Goal: Find specific page/section: Find specific page/section

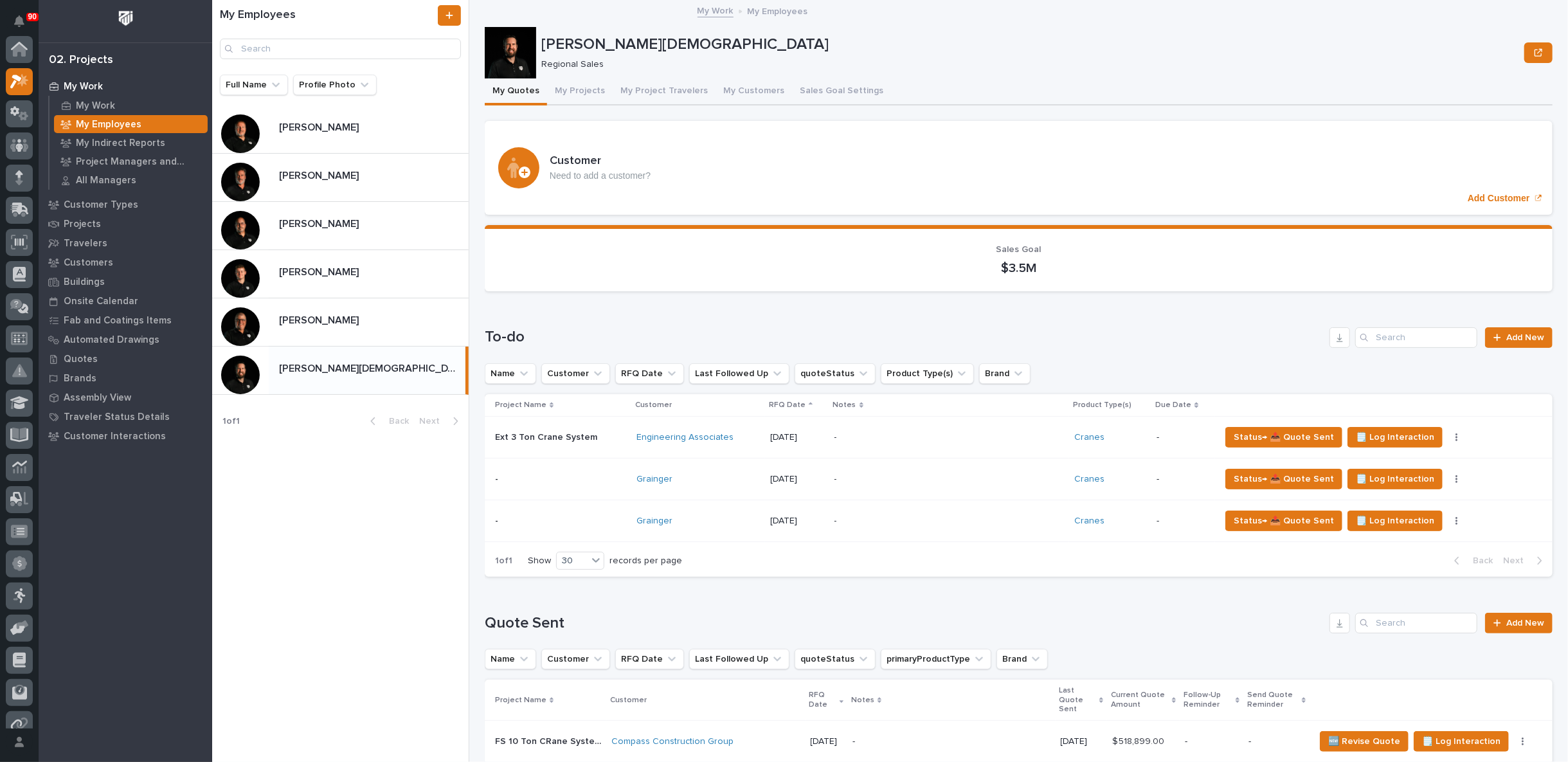
scroll to position [35, 0]
drag, startPoint x: 0, startPoint y: 0, endPoint x: 349, endPoint y: 362, distance: 502.8
click at [349, 363] on p at bounding box center [370, 369] width 181 height 12
click at [657, 93] on button "My Project Travelers" at bounding box center [664, 92] width 103 height 27
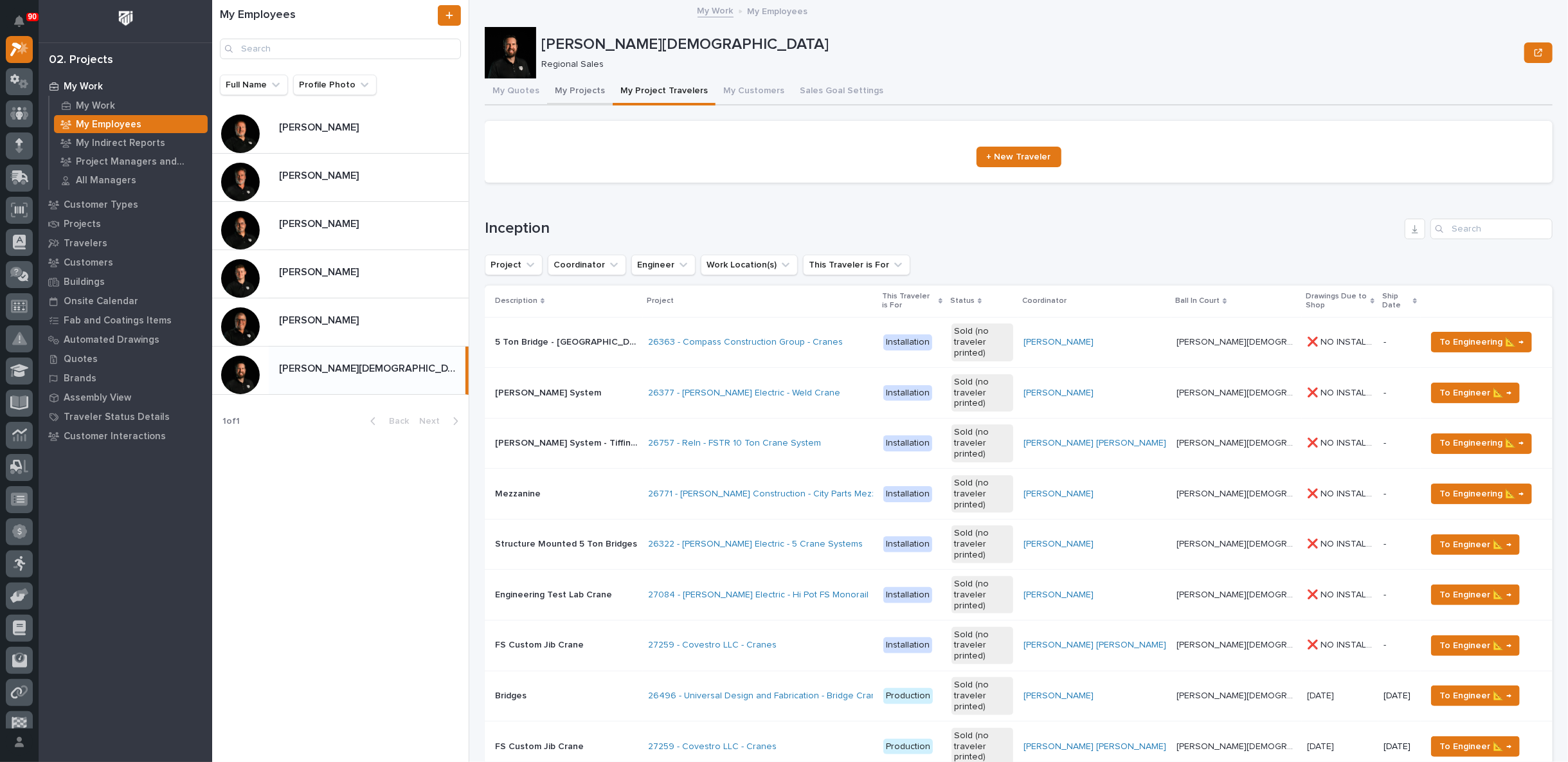
drag, startPoint x: 578, startPoint y: 91, endPoint x: 587, endPoint y: 100, distance: 12.7
click at [578, 91] on button "My Projects" at bounding box center [580, 92] width 65 height 27
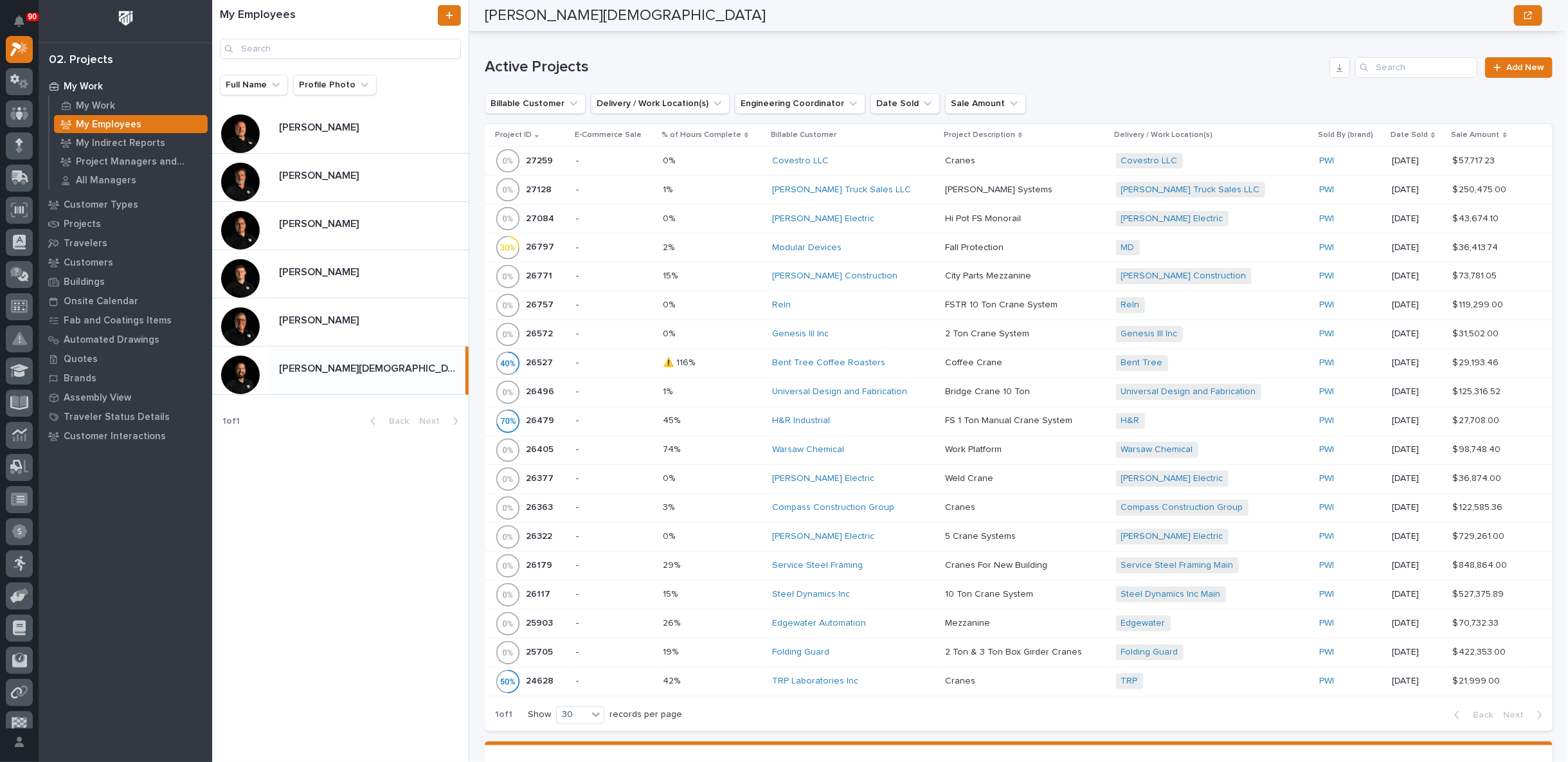
scroll to position [571, 0]
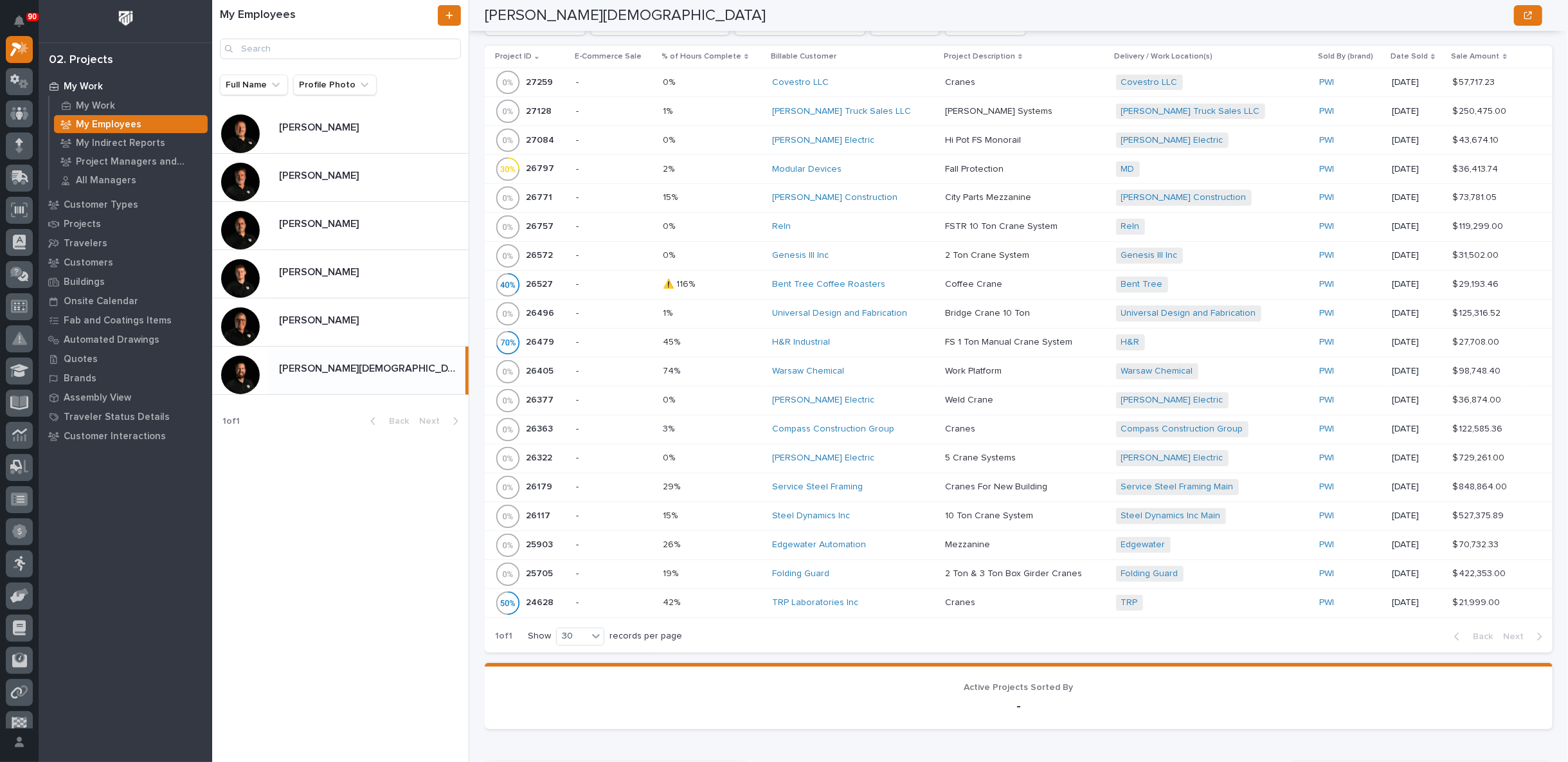
click at [719, 426] on p at bounding box center [712, 429] width 100 height 11
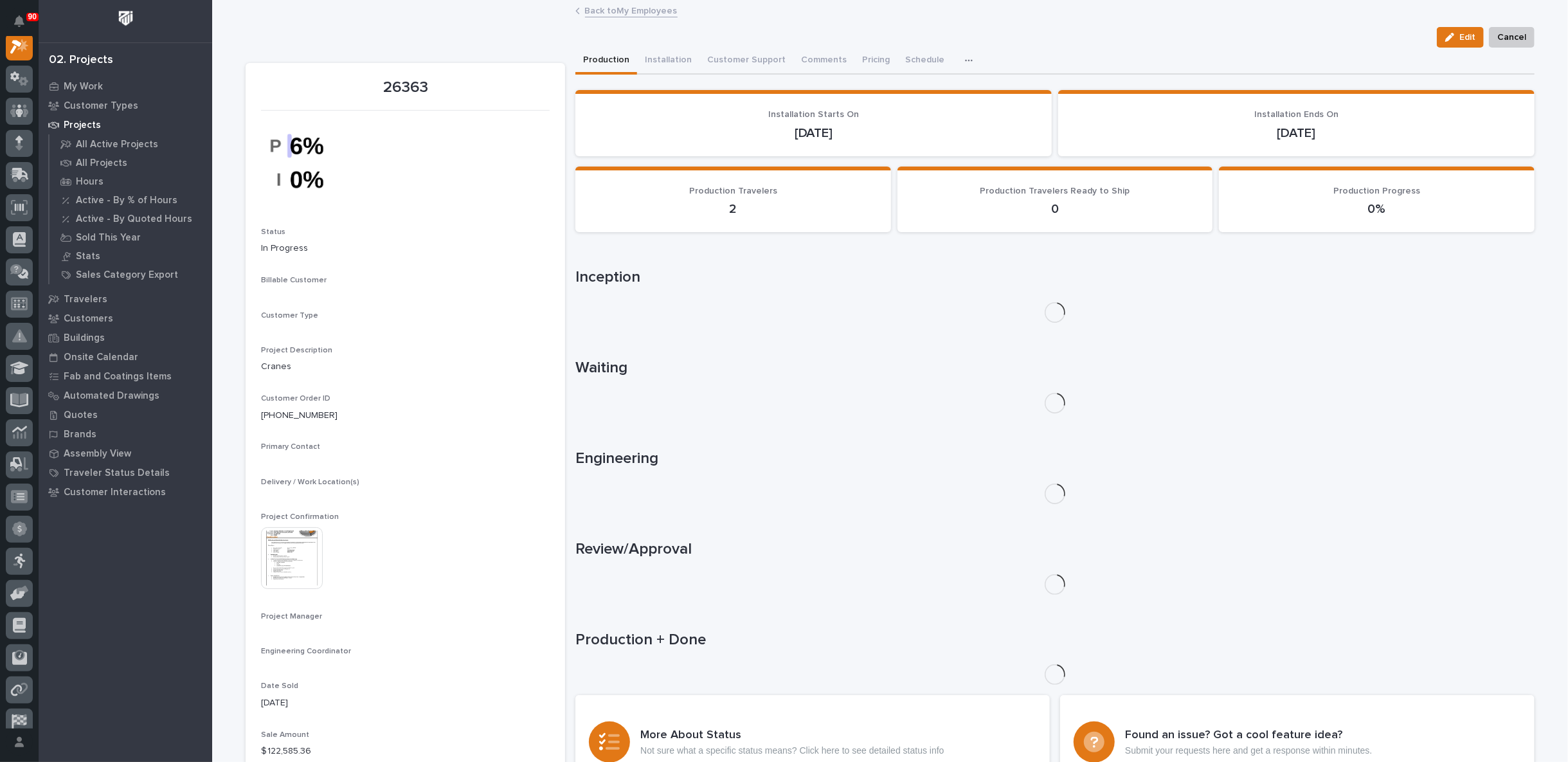
scroll to position [32, 0]
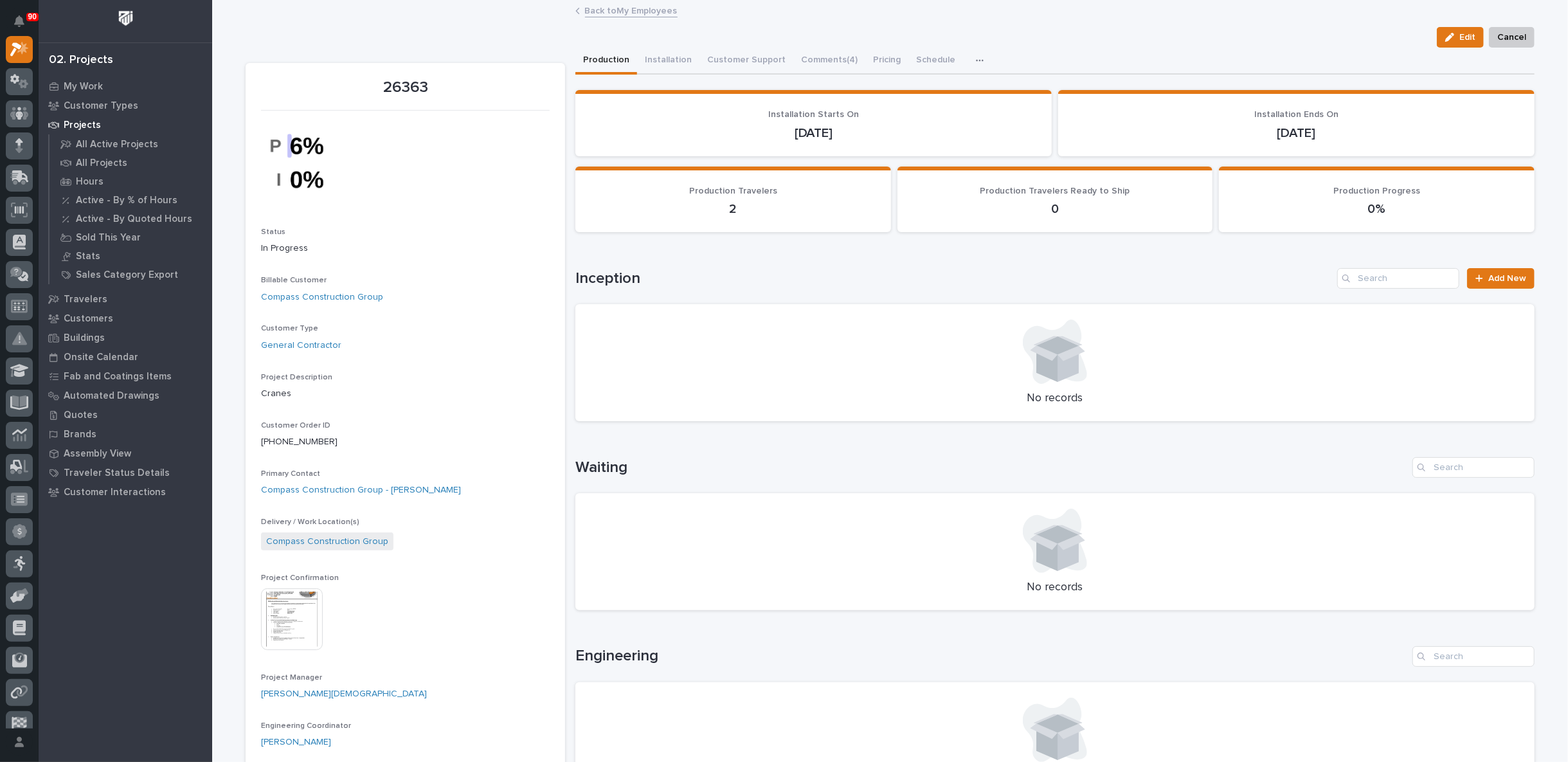
click at [976, 57] on icon "button" at bounding box center [980, 60] width 8 height 9
click at [853, 244] on div "Loading... Saving… Inception Add New No records" at bounding box center [1054, 337] width 959 height 189
click at [661, 60] on button "Installation" at bounding box center [668, 61] width 62 height 27
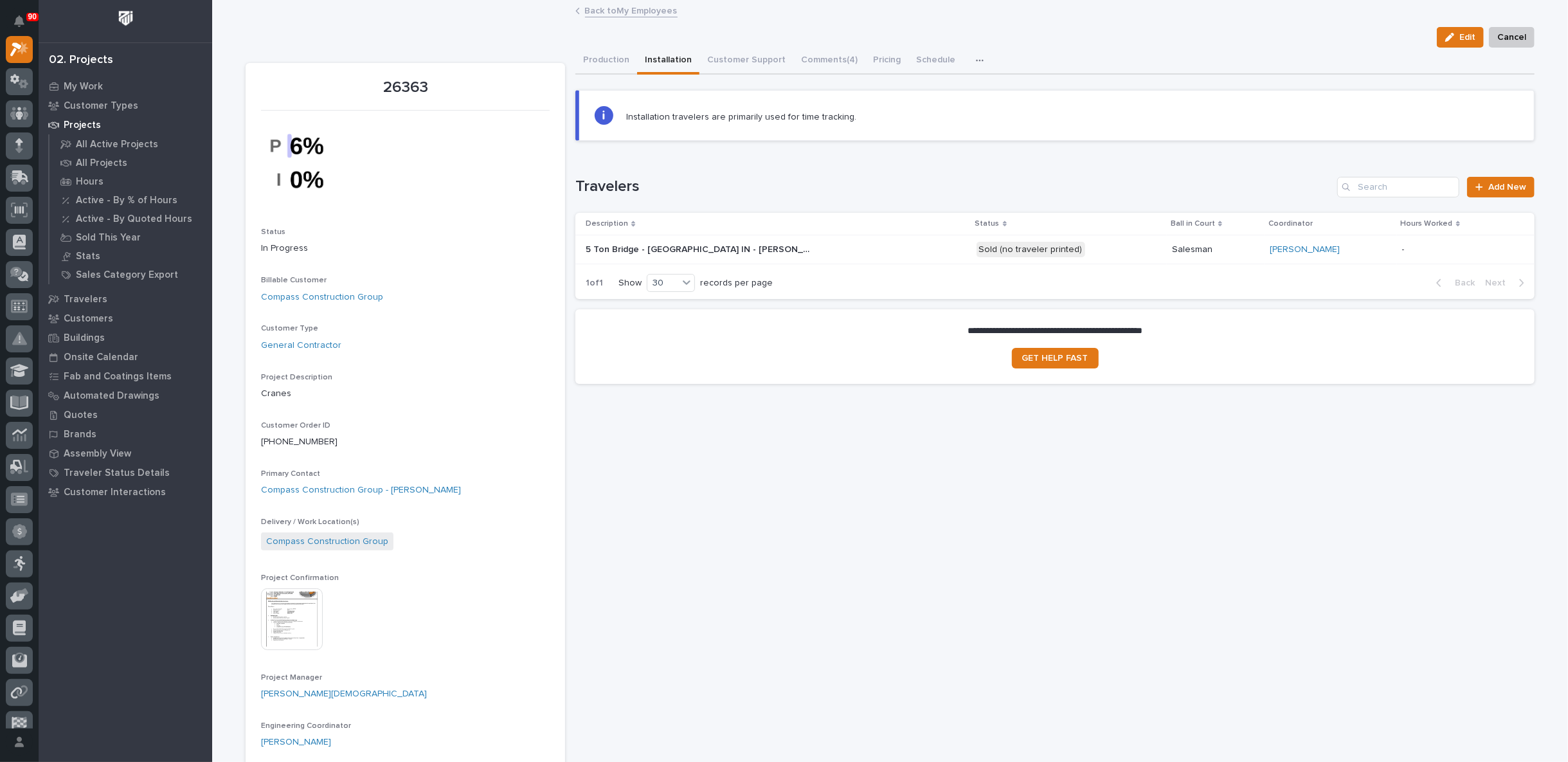
click at [808, 251] on div "5 [GEOGRAPHIC_DATA] - [GEOGRAPHIC_DATA] IN - [PERSON_NAME][DEMOGRAPHIC_DATA] 5 …" at bounding box center [775, 249] width 380 height 21
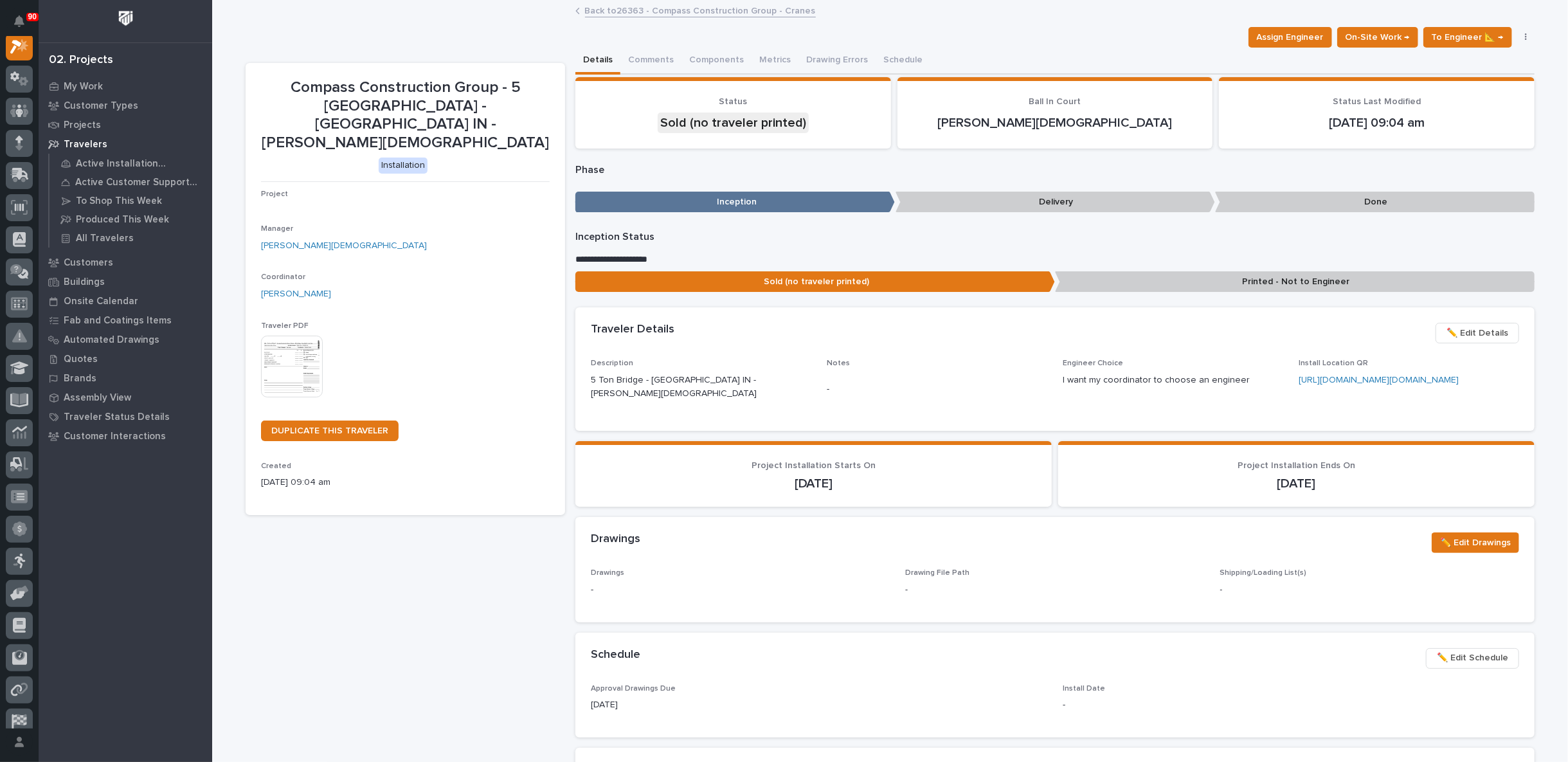
scroll to position [32, 0]
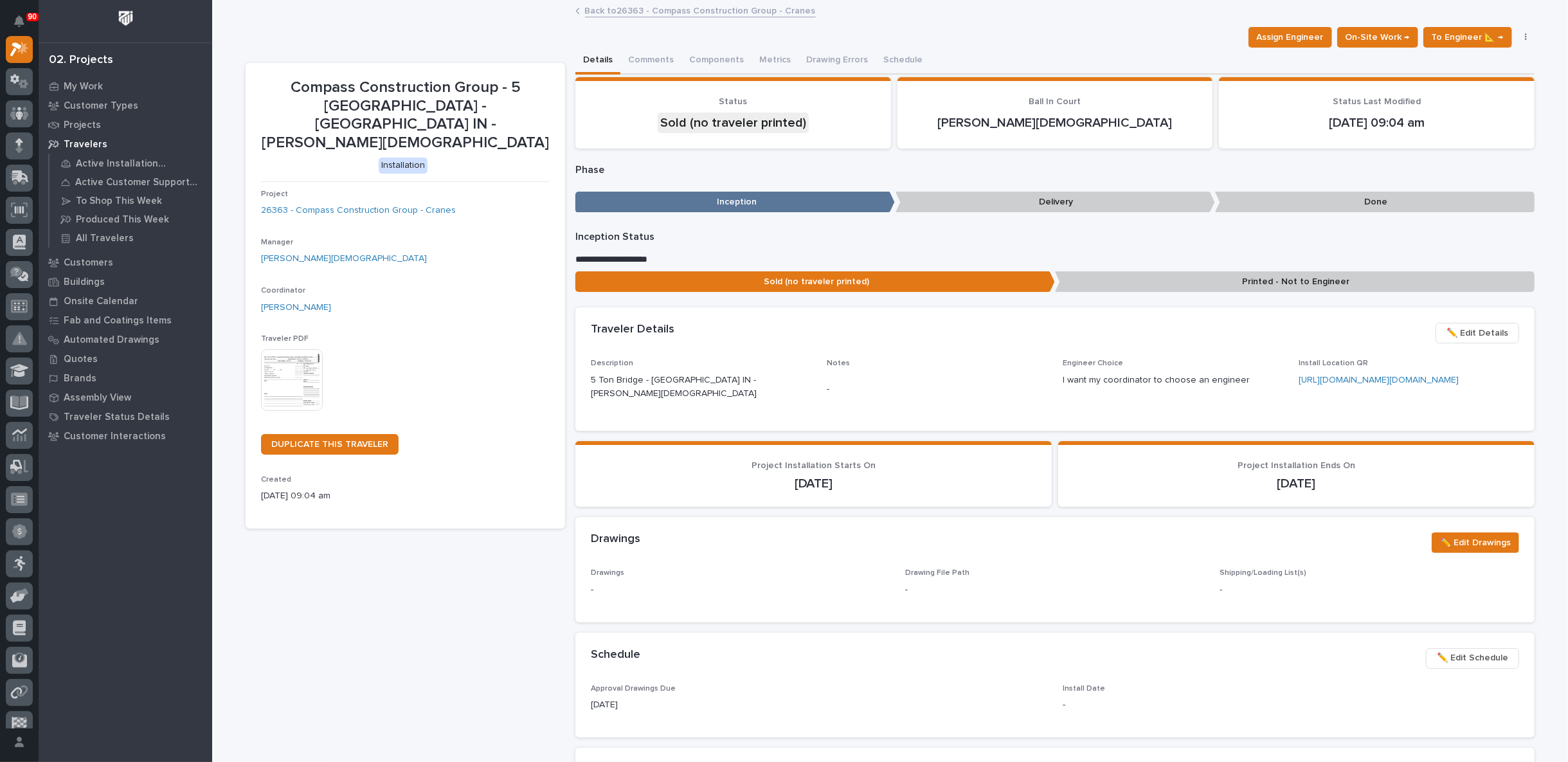
click at [1340, 385] on link "[URL][DOMAIN_NAME][DOMAIN_NAME]" at bounding box center [1378, 380] width 160 height 9
click at [630, 12] on link "Back to 26363 - Compass Construction Group - Cranes" at bounding box center [700, 10] width 231 height 15
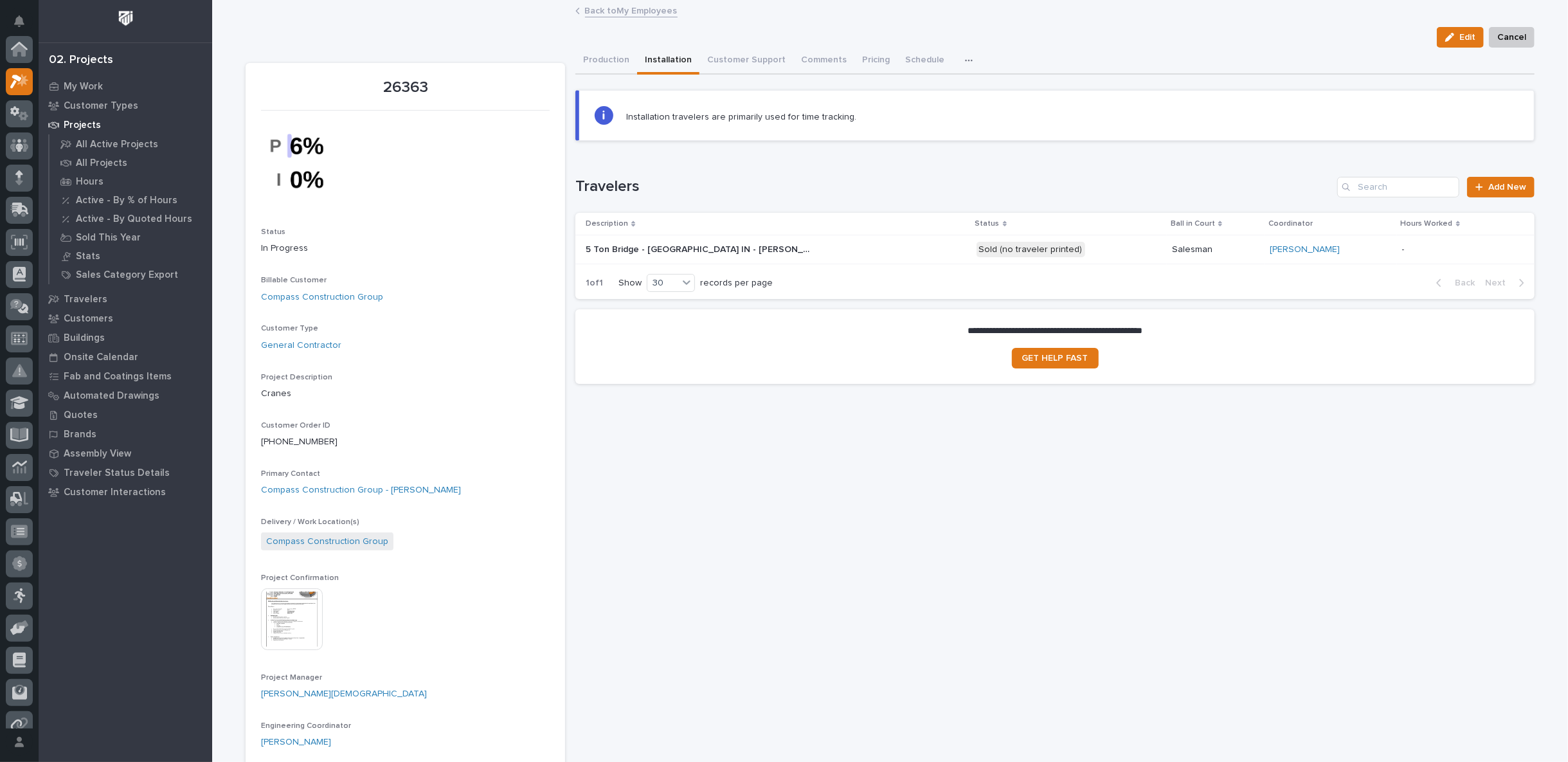
scroll to position [35, 0]
click at [608, 60] on button "Production" at bounding box center [606, 61] width 62 height 27
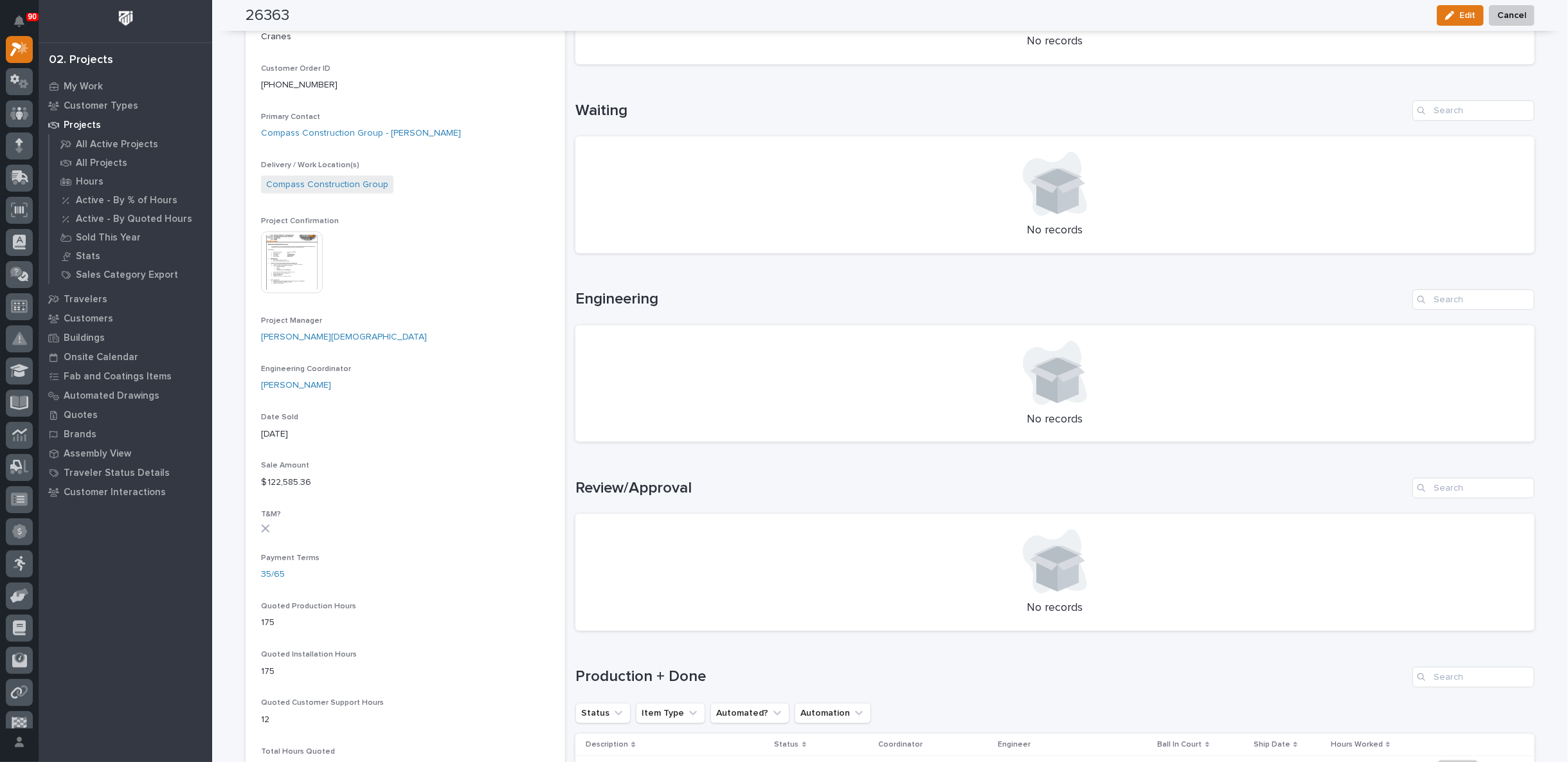
scroll to position [715, 0]
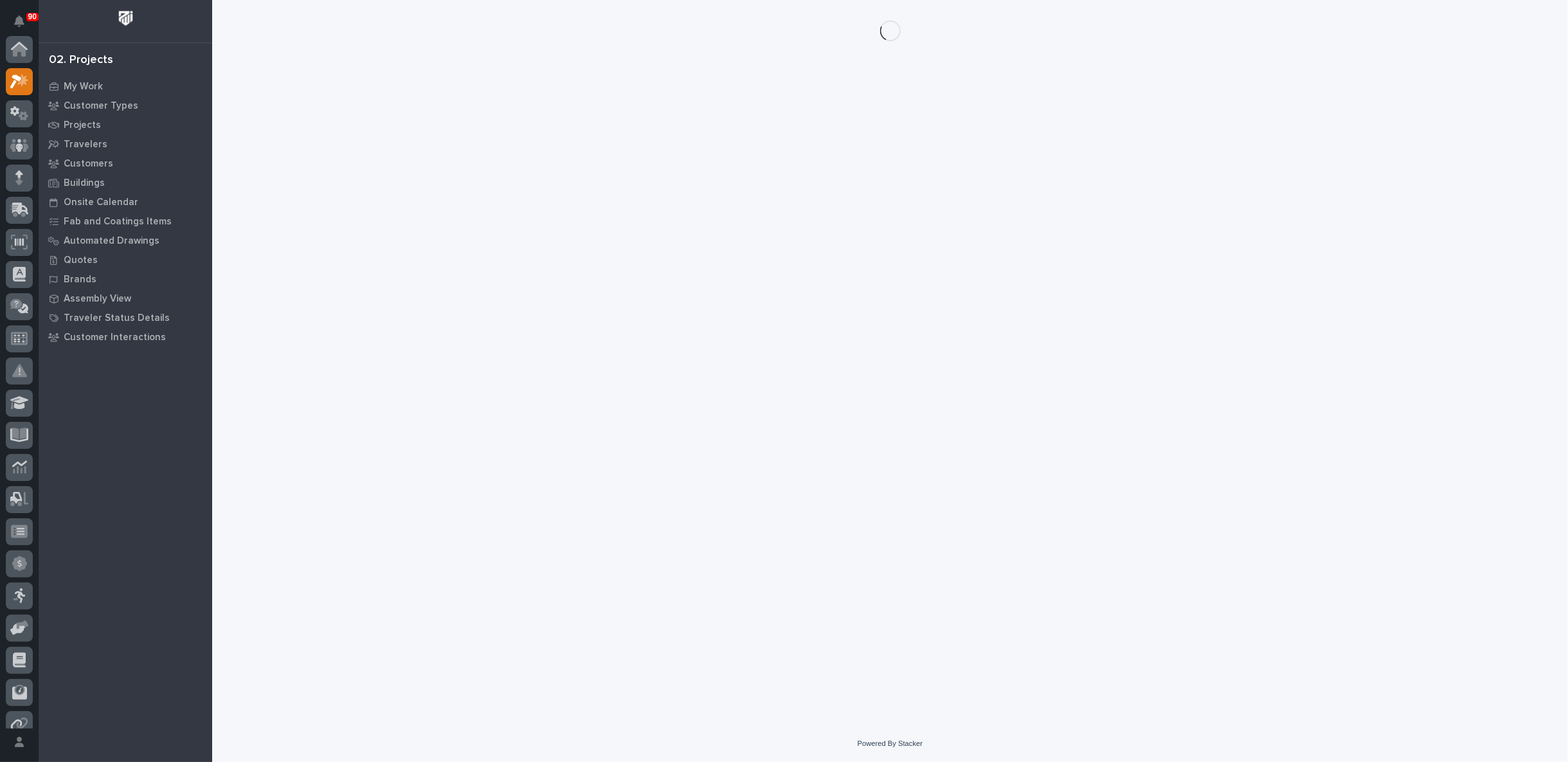
scroll to position [32, 0]
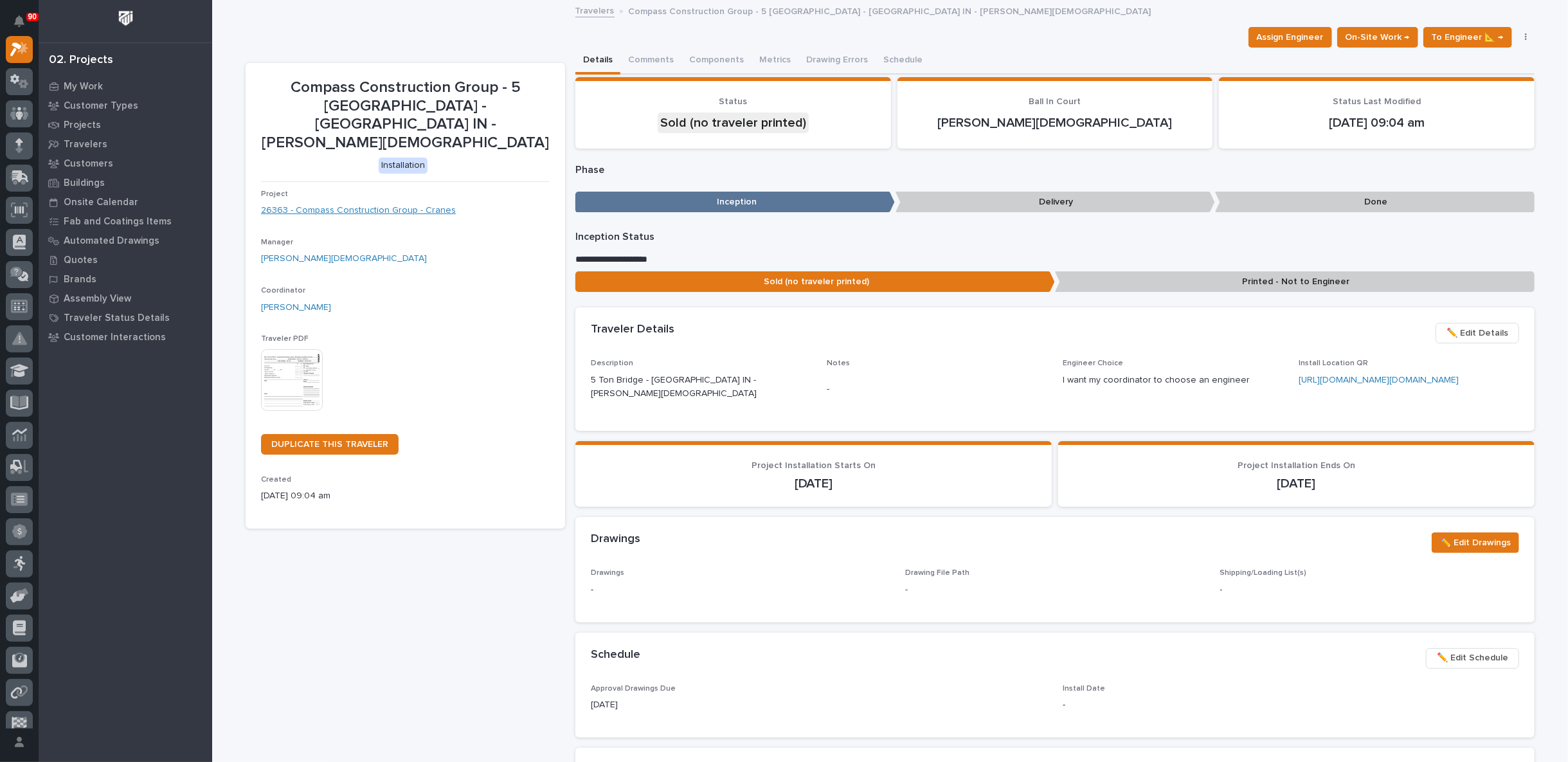
click at [337, 204] on link "26363 - Compass Construction Group - Cranes" at bounding box center [358, 211] width 195 height 14
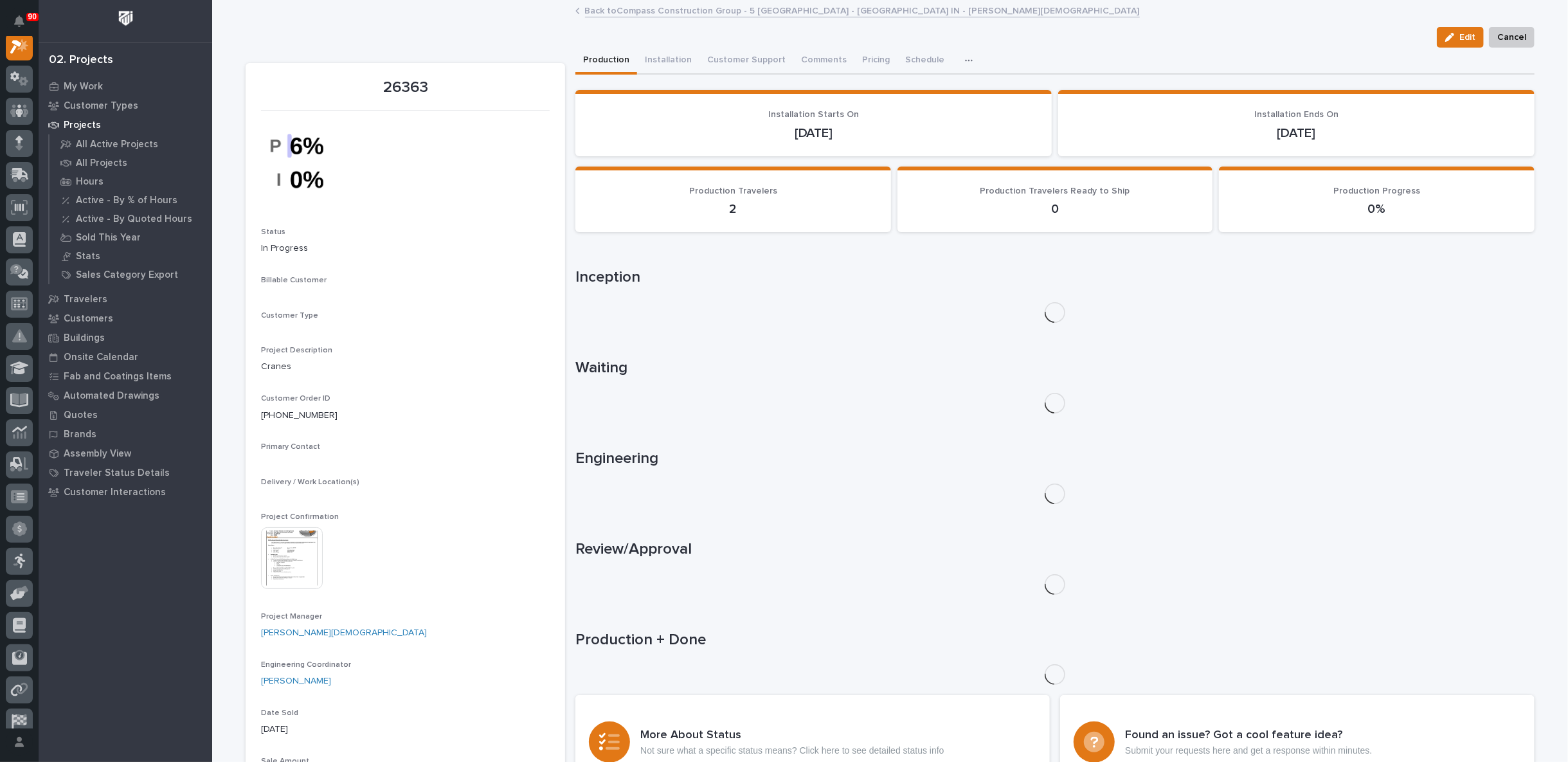
scroll to position [32, 0]
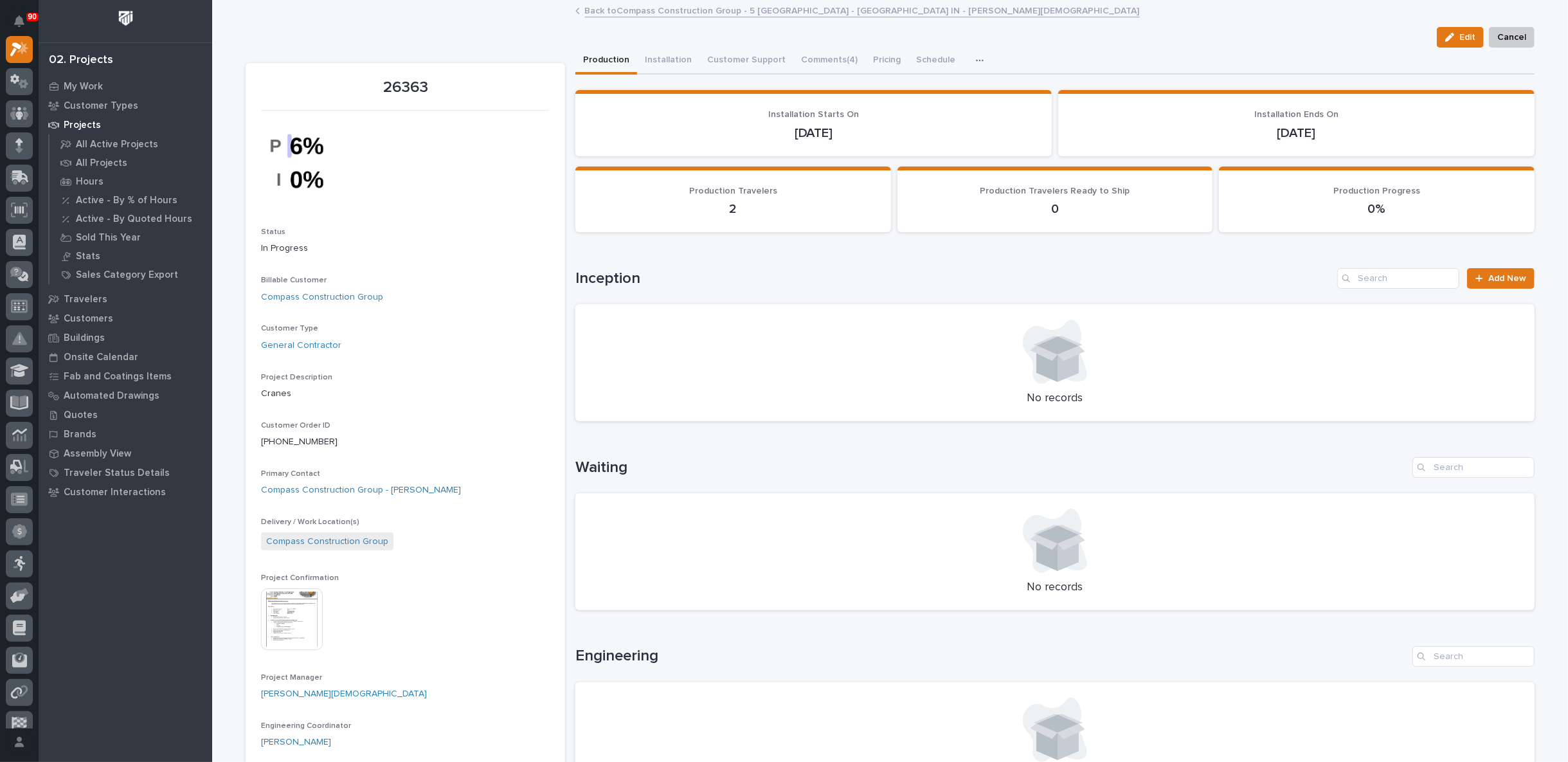
click at [296, 620] on img at bounding box center [291, 619] width 62 height 62
